Goal: Task Accomplishment & Management: Manage account settings

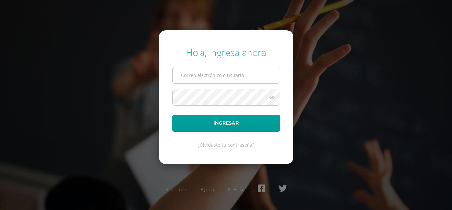
click at [206, 77] on input "text" at bounding box center [226, 75] width 107 height 16
click at [199, 79] on input "text" at bounding box center [226, 75] width 107 height 16
type input "s_amaya@donbosco.edu.gt"
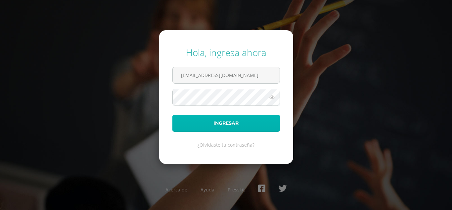
click at [226, 122] on button "Ingresar" at bounding box center [226, 123] width 108 height 17
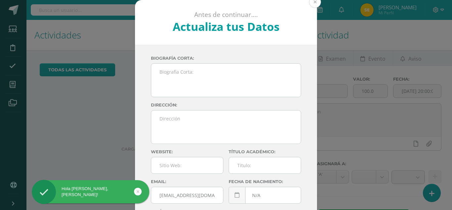
click at [313, 4] on button at bounding box center [315, 2] width 12 height 12
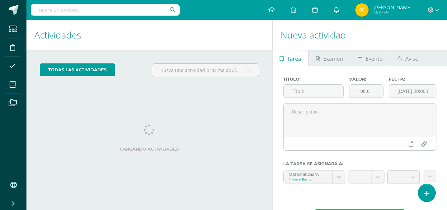
click at [334, 11] on icon at bounding box center [336, 10] width 5 height 6
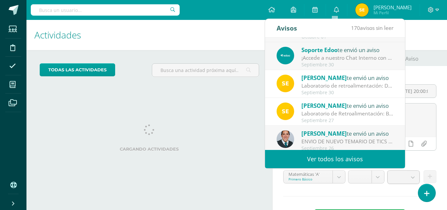
scroll to position [110, 0]
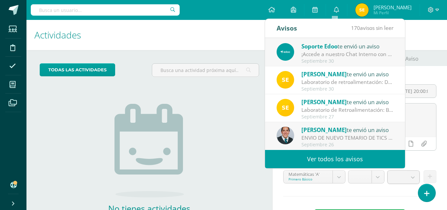
click at [346, 155] on link "Ver todos los avisos" at bounding box center [335, 159] width 140 height 18
click at [344, 159] on link "Ver todos los avisos" at bounding box center [335, 159] width 140 height 18
click at [405, 145] on div "Avisos 170 avisos sin leer Avisos Oscar Mazariegos te envió un aviso Donación d…" at bounding box center [335, 94] width 141 height 150
click at [324, 160] on link "Ver todos los avisos" at bounding box center [335, 159] width 140 height 18
click at [317, 157] on link "Ver todos los avisos" at bounding box center [335, 159] width 140 height 18
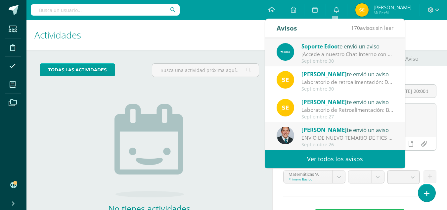
click at [317, 157] on link "Ver todos los avisos" at bounding box center [335, 159] width 140 height 18
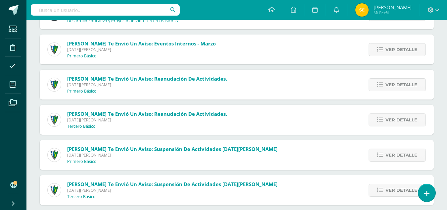
scroll to position [5175, 0]
